Goal: Transaction & Acquisition: Obtain resource

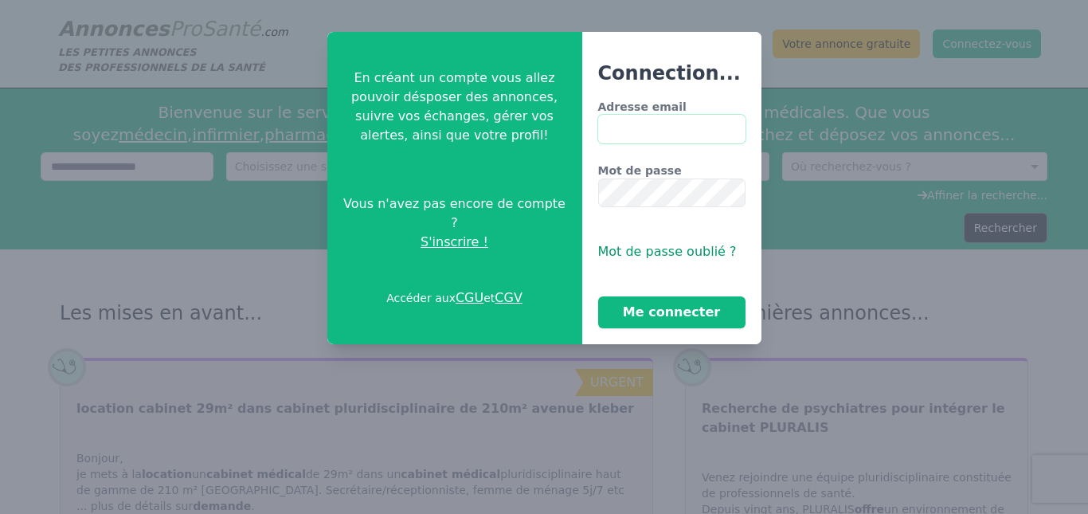
type input "**********"
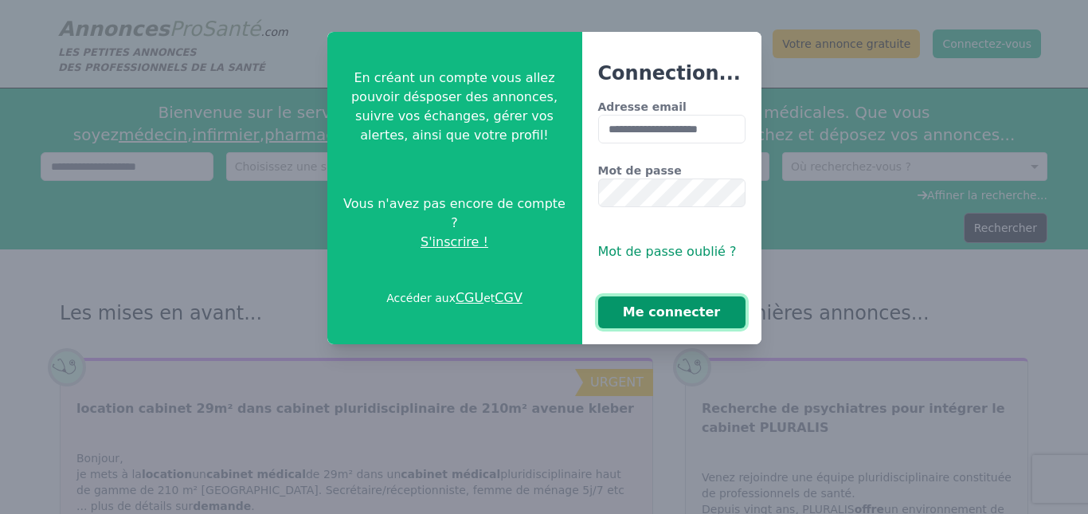
click at [659, 307] on button "Me connecter" at bounding box center [671, 312] width 147 height 32
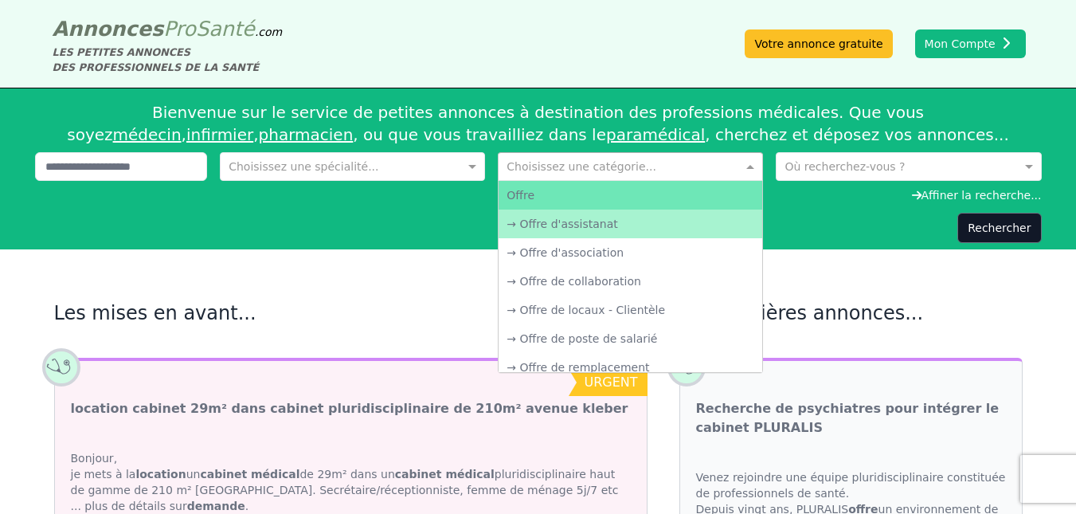
click at [570, 166] on input "text" at bounding box center [615, 165] width 216 height 16
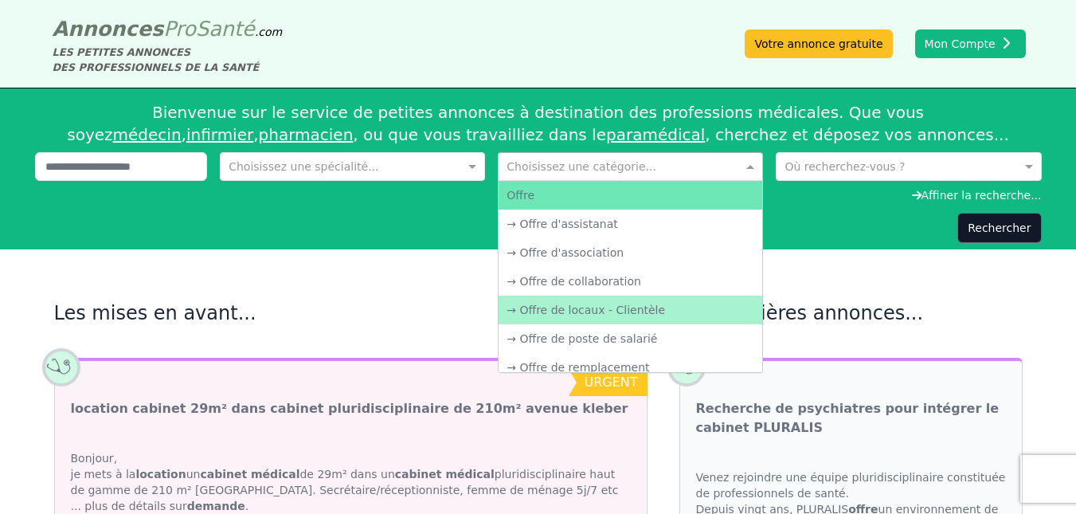
click at [678, 301] on div "→ Offre de locaux - Clientèle" at bounding box center [631, 310] width 264 height 29
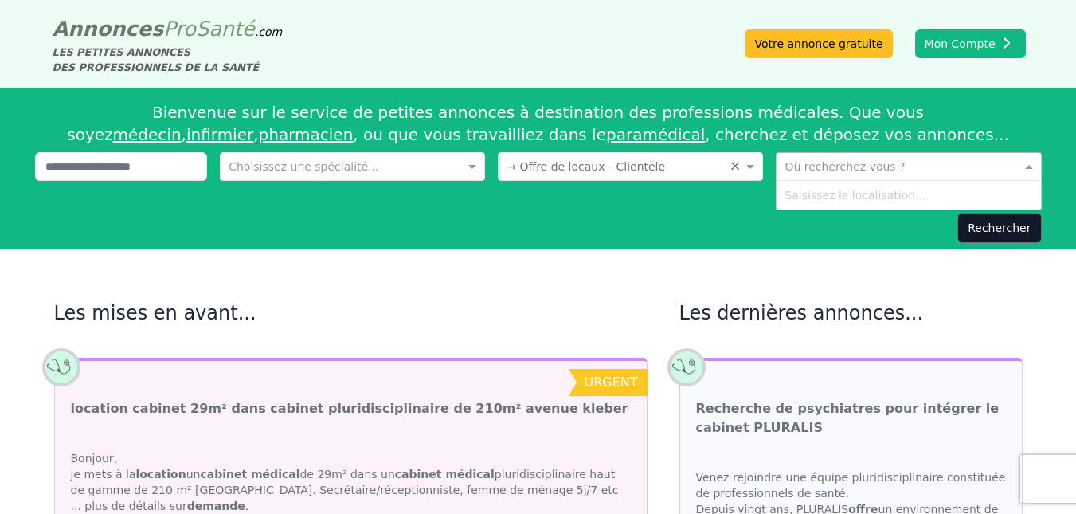
click at [833, 161] on input "text" at bounding box center [893, 165] width 216 height 16
type input "****"
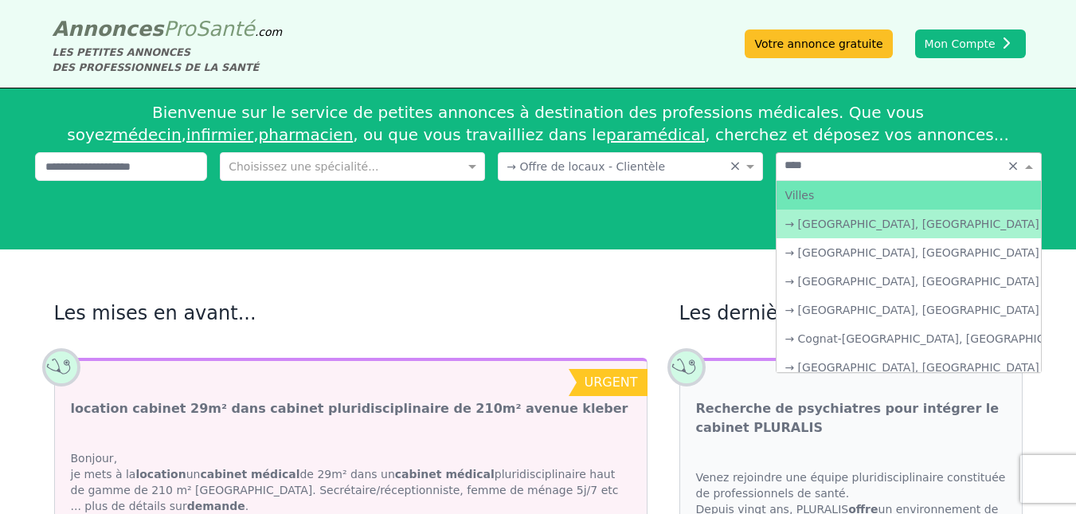
click at [838, 224] on div "→ [GEOGRAPHIC_DATA], [GEOGRAPHIC_DATA]" at bounding box center [909, 223] width 264 height 29
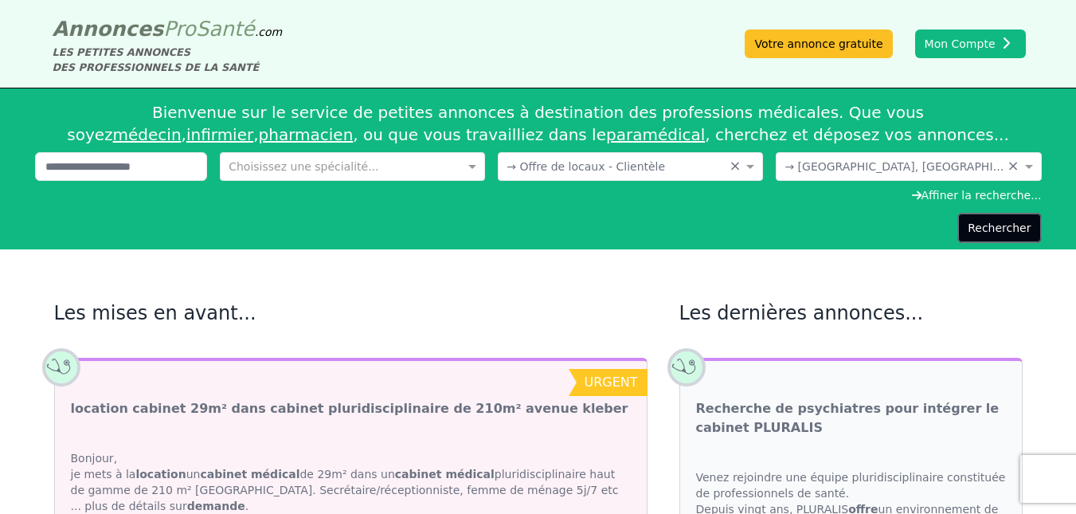
click at [988, 225] on button "Rechercher" at bounding box center [999, 228] width 84 height 30
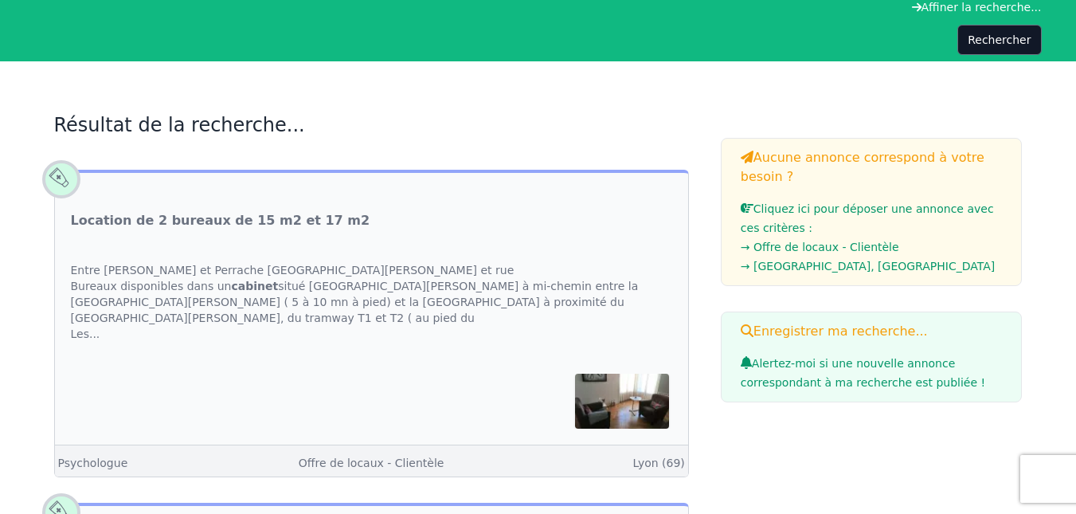
scroll to position [101, 0]
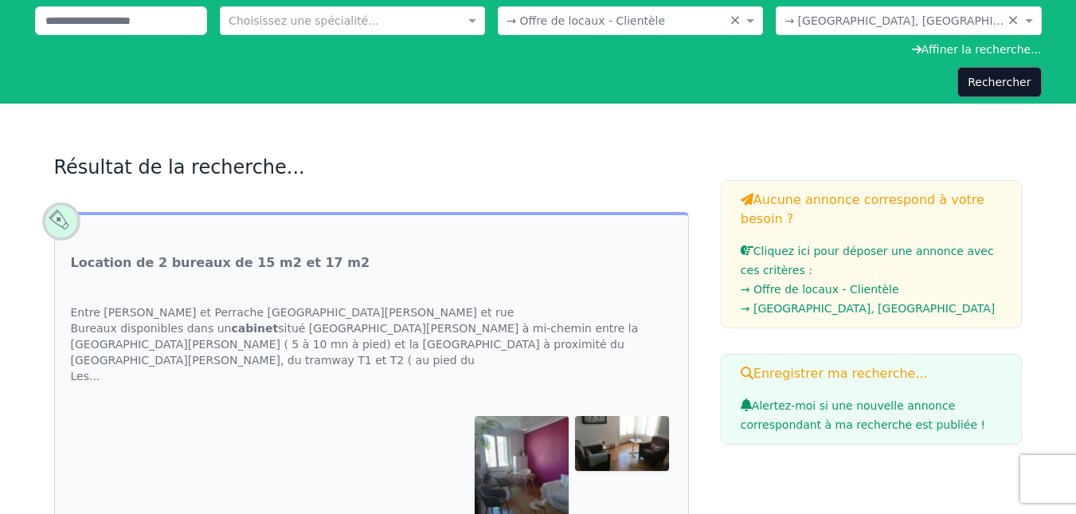
click at [510, 327] on div "Entre [PERSON_NAME] et Perrache [GEOGRAPHIC_DATA][PERSON_NAME] et rue Bureaux d…" at bounding box center [371, 344] width 633 height 112
click at [225, 271] on link "Location de 2 bureaux de 15 m2 et 17 m2" at bounding box center [221, 262] width 300 height 19
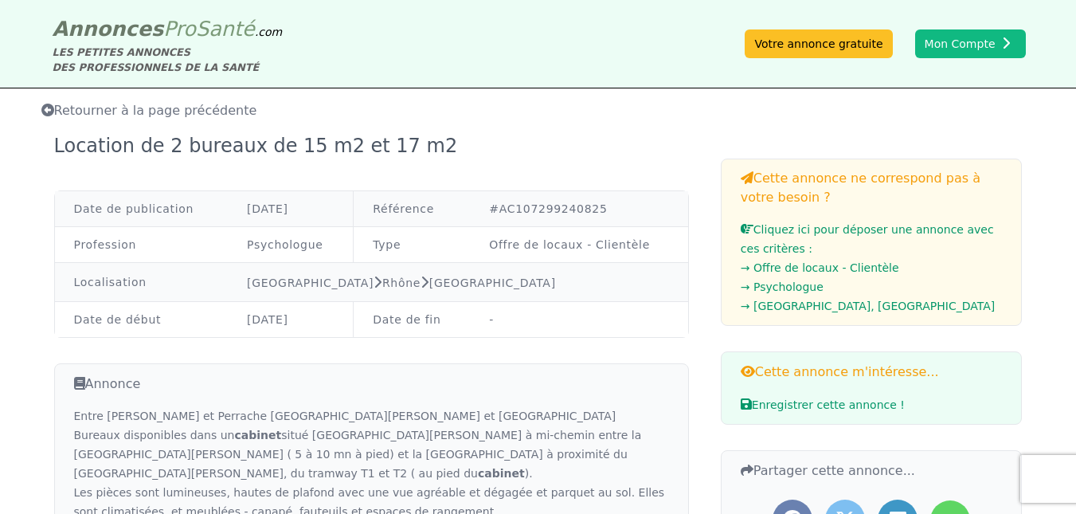
scroll to position [101, 0]
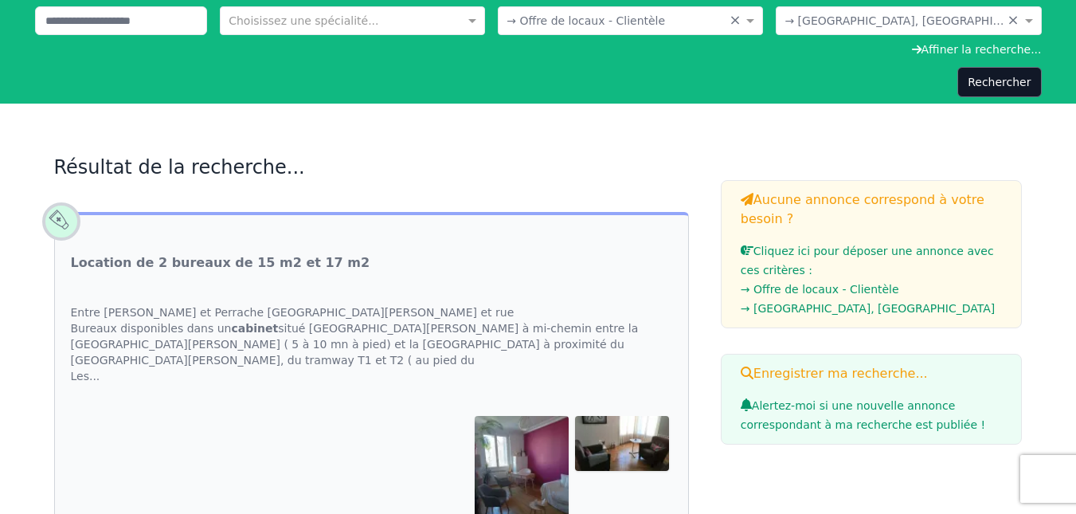
click at [885, 412] on span "Alertez-moi si une nouvelle annonce correspondant à ma recherche est publiée !" at bounding box center [863, 415] width 245 height 32
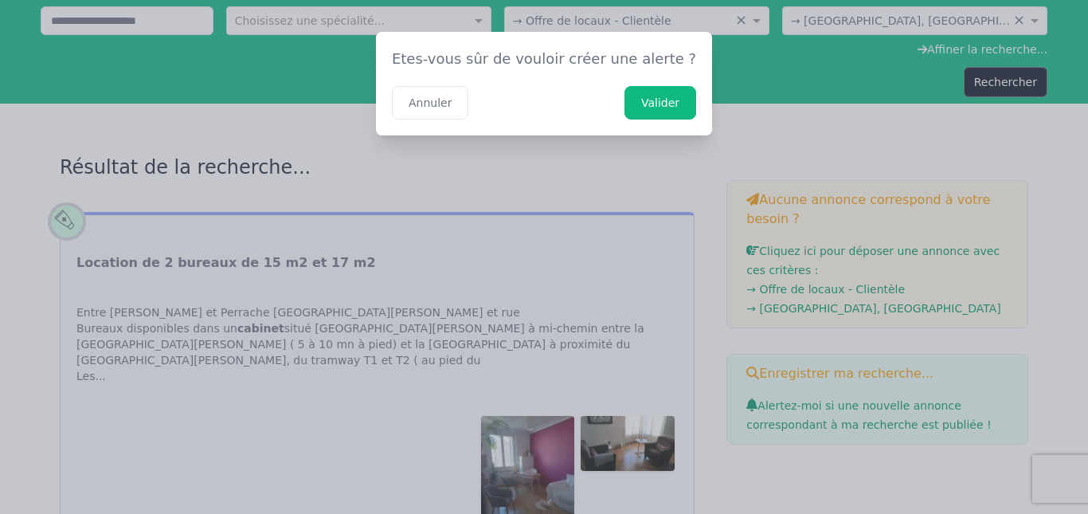
click at [624, 95] on button "Valider" at bounding box center [660, 102] width 72 height 33
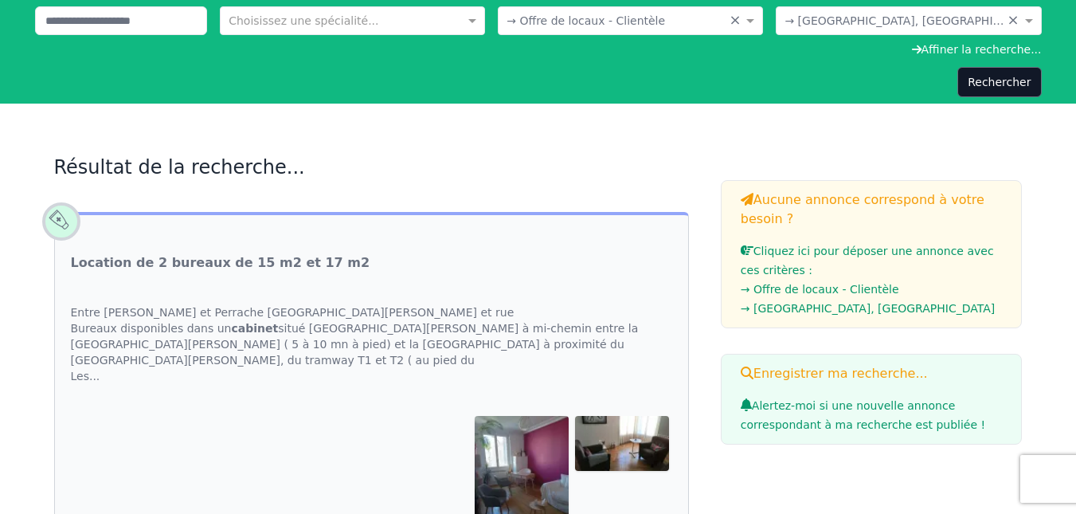
scroll to position [0, 0]
